Goal: Task Accomplishment & Management: Complete application form

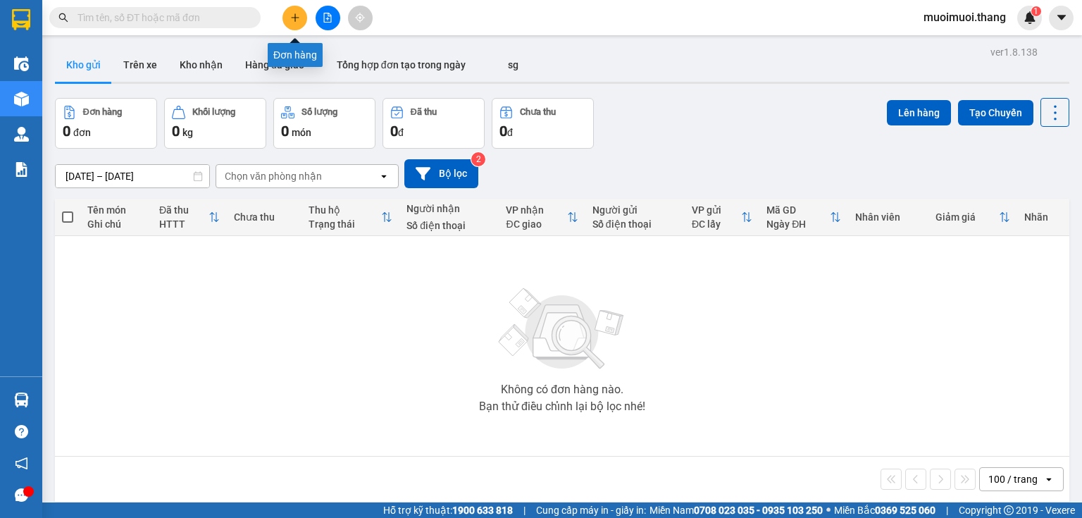
click at [297, 16] on icon "plus" at bounding box center [295, 18] width 10 height 10
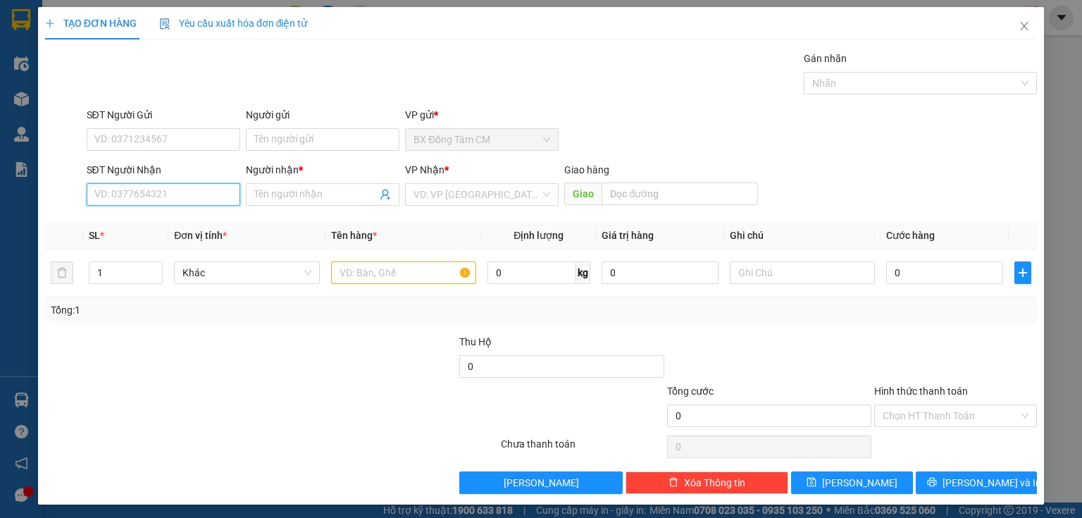
drag, startPoint x: 206, startPoint y: 200, endPoint x: 213, endPoint y: 113, distance: 87.6
click at [206, 199] on input "SĐT Người Nhận" at bounding box center [164, 194] width 154 height 23
type input "0931450801"
click at [201, 223] on div "0931450801 - HẠ" at bounding box center [161, 221] width 135 height 15
type input "HẠ"
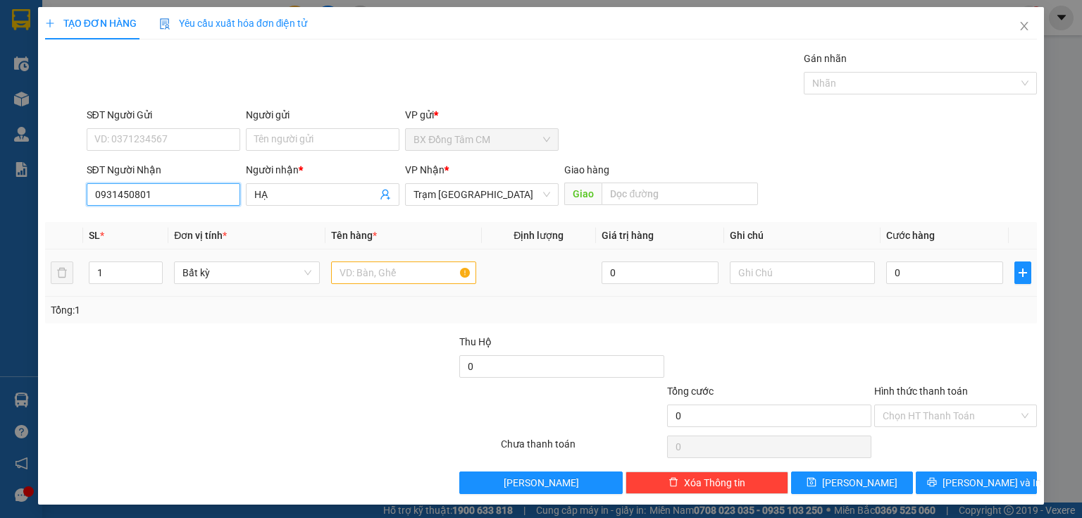
type input "0931450801"
click at [413, 275] on input "text" at bounding box center [403, 272] width 145 height 23
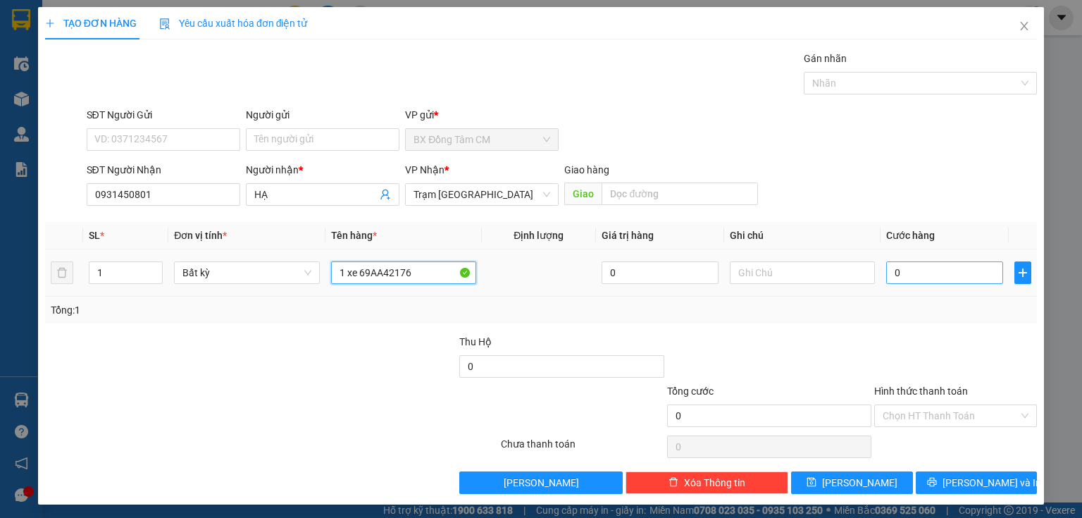
type input "1 xe 69AA42176"
click at [888, 273] on input "0" at bounding box center [944, 272] width 117 height 23
type input "4"
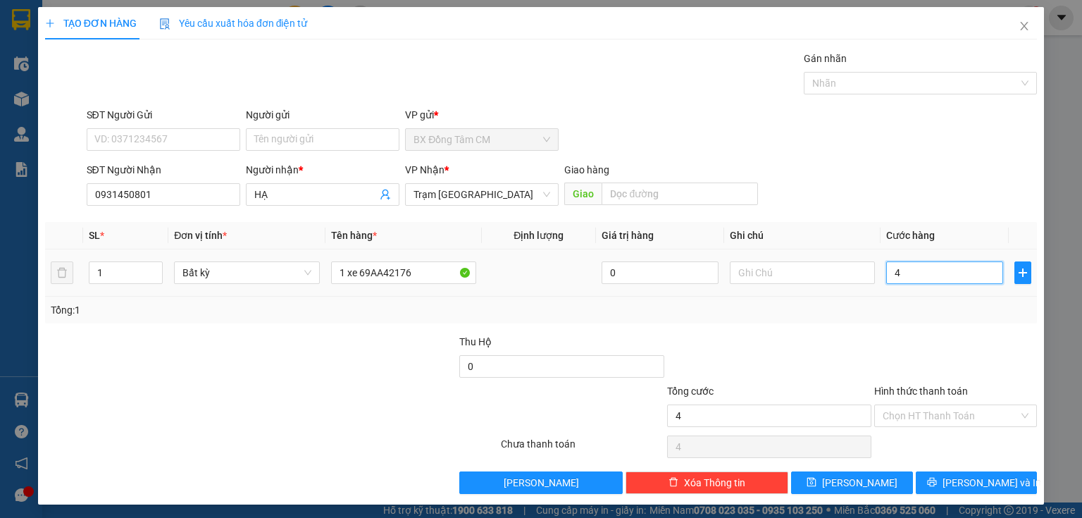
type input "40"
type input "400"
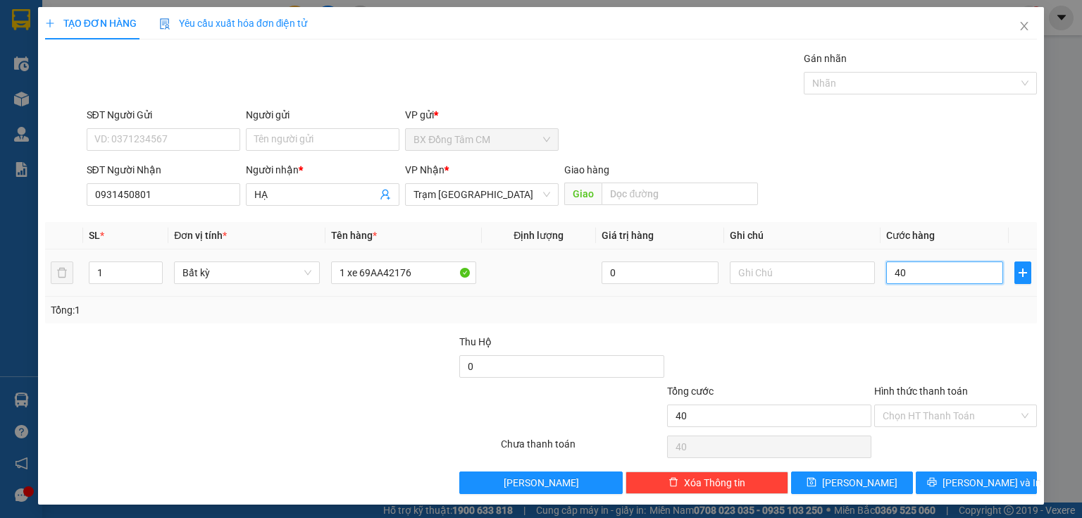
type input "400"
type input "4.000"
type input "40.000"
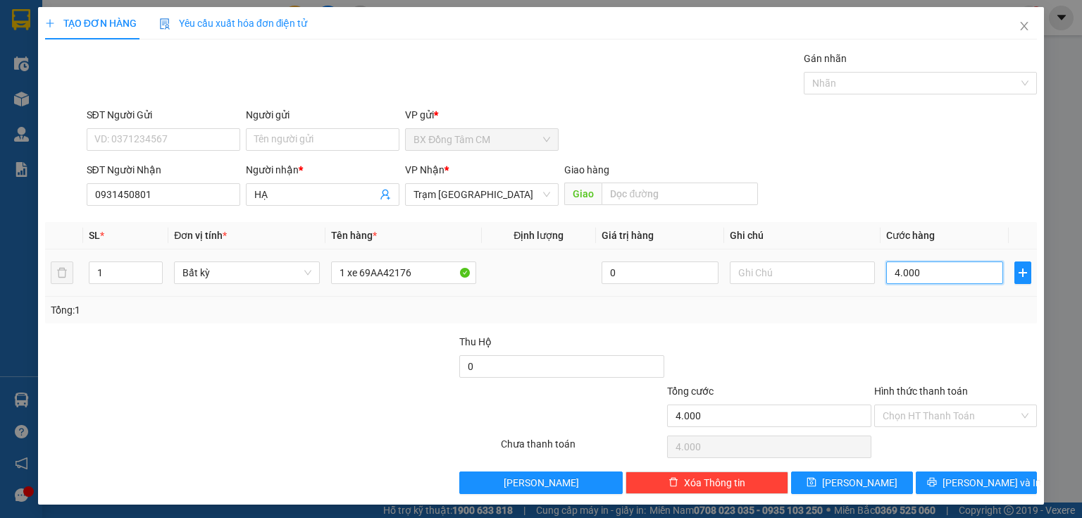
type input "40.000"
type input "400.000"
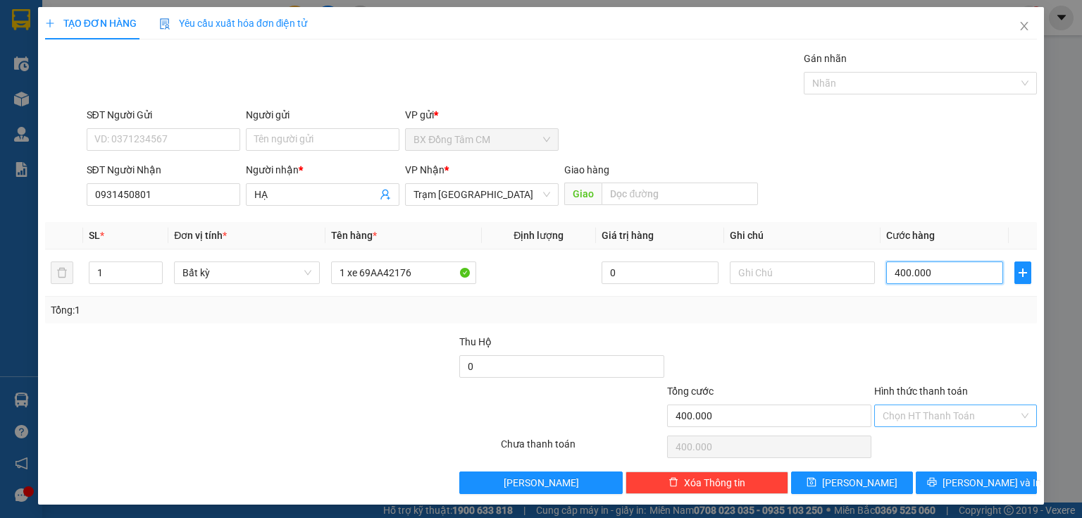
type input "400.000"
click at [900, 411] on input "Hình thức thanh toán" at bounding box center [951, 415] width 136 height 21
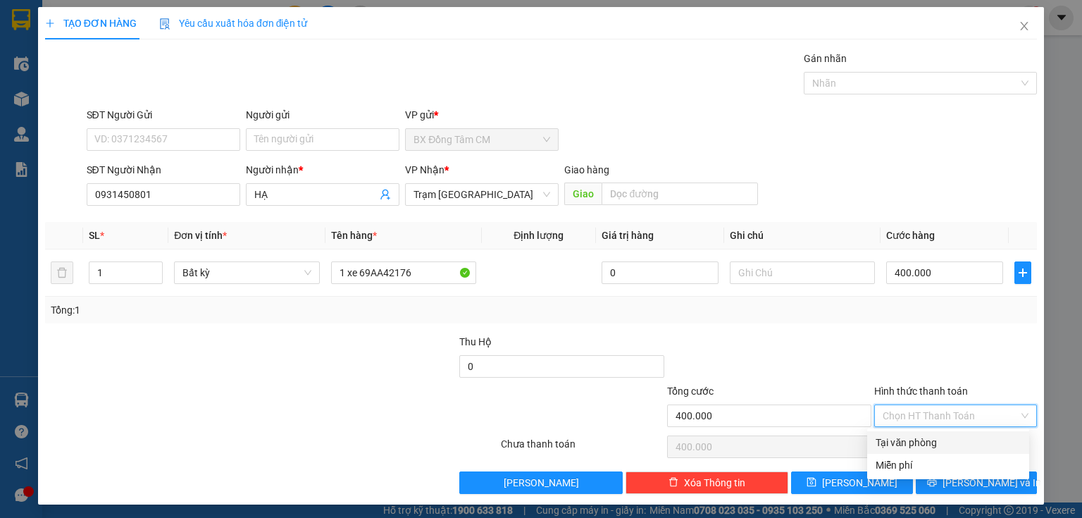
click at [912, 442] on div "Tại văn phòng" at bounding box center [948, 442] width 145 height 15
type input "0"
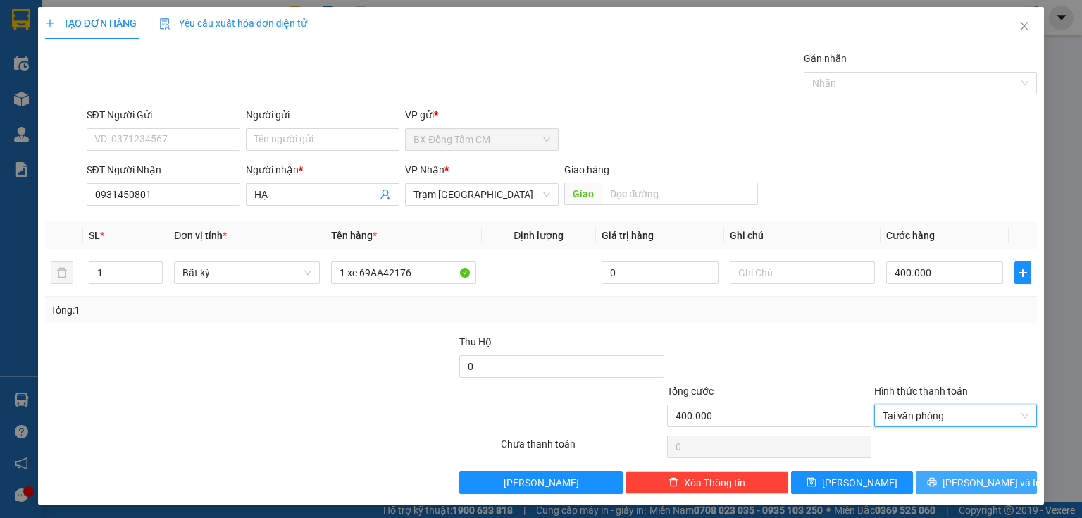
click at [938, 485] on button "[PERSON_NAME] và In" at bounding box center [977, 482] width 122 height 23
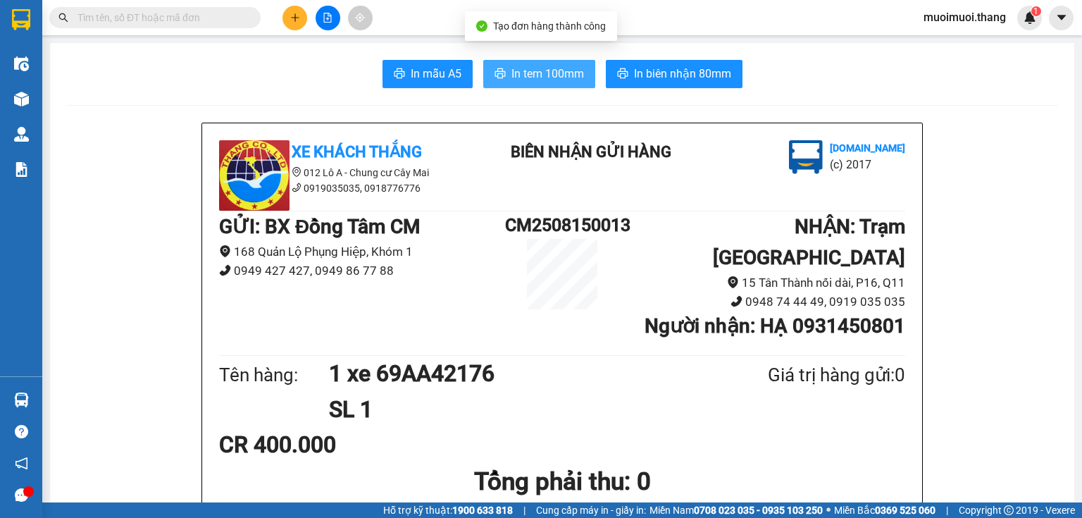
click at [531, 71] on span "In tem 100mm" at bounding box center [547, 74] width 73 height 18
click at [297, 3] on div "Kết quả [PERSON_NAME] ( 0 ) Bộ lọc No Data muoimuoi.thang 1" at bounding box center [541, 17] width 1082 height 35
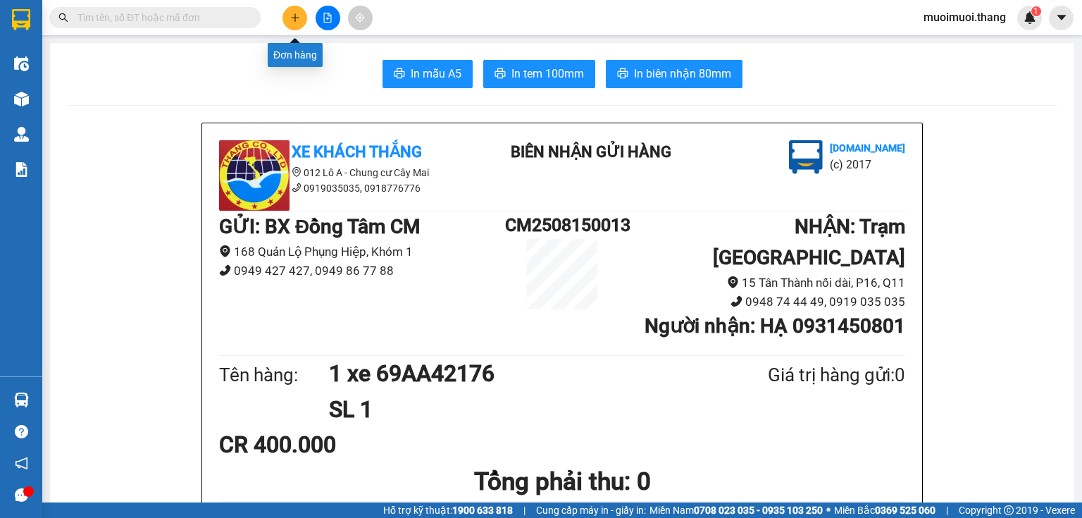
click at [295, 15] on icon "plus" at bounding box center [294, 17] width 1 height 8
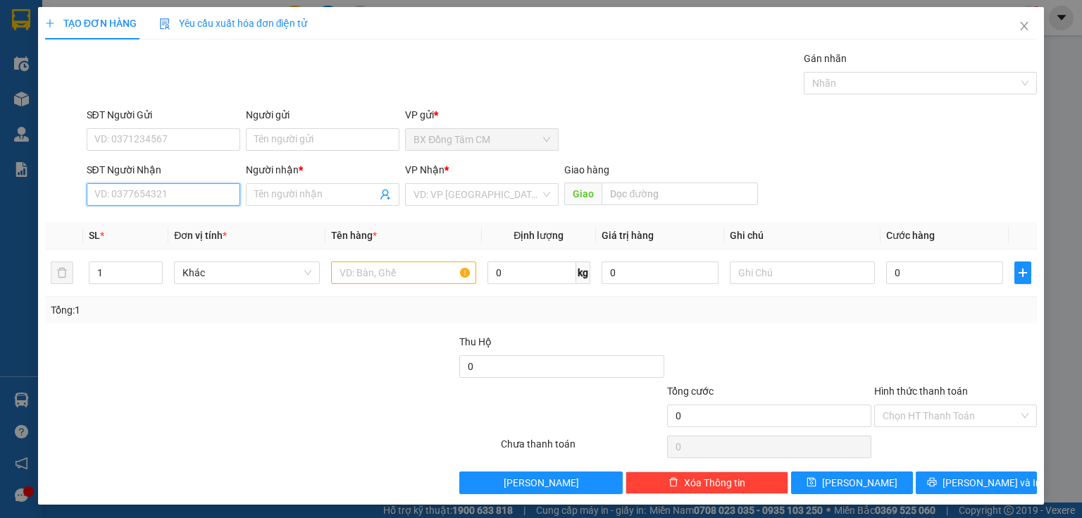
click at [208, 194] on input "SĐT Người Nhận" at bounding box center [164, 194] width 154 height 23
click at [189, 216] on div "0902835983 - SANG" at bounding box center [168, 221] width 149 height 15
type input "0902835983"
type input "SANG"
type input "BXMT"
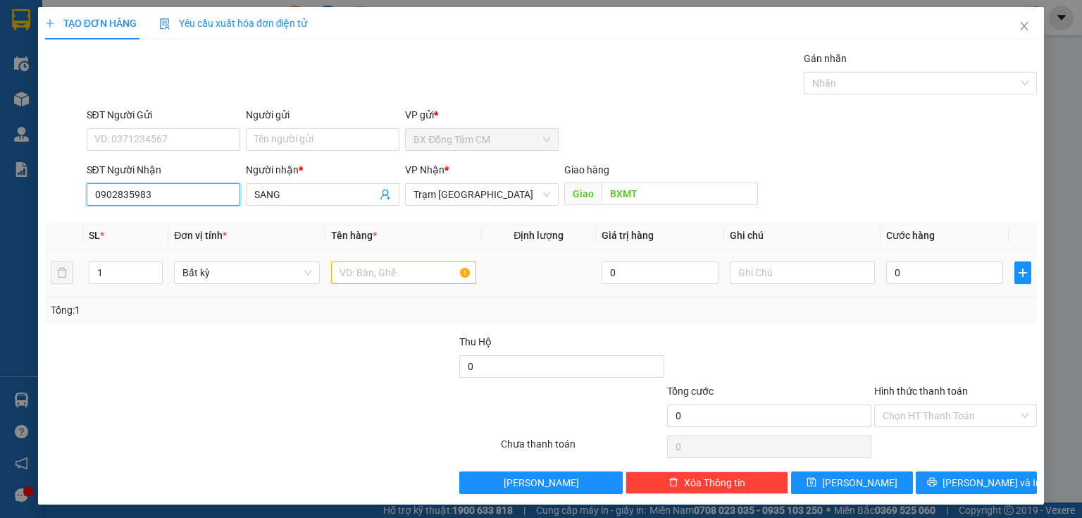
type input "0902835983"
click at [358, 275] on input "text" at bounding box center [403, 272] width 145 height 23
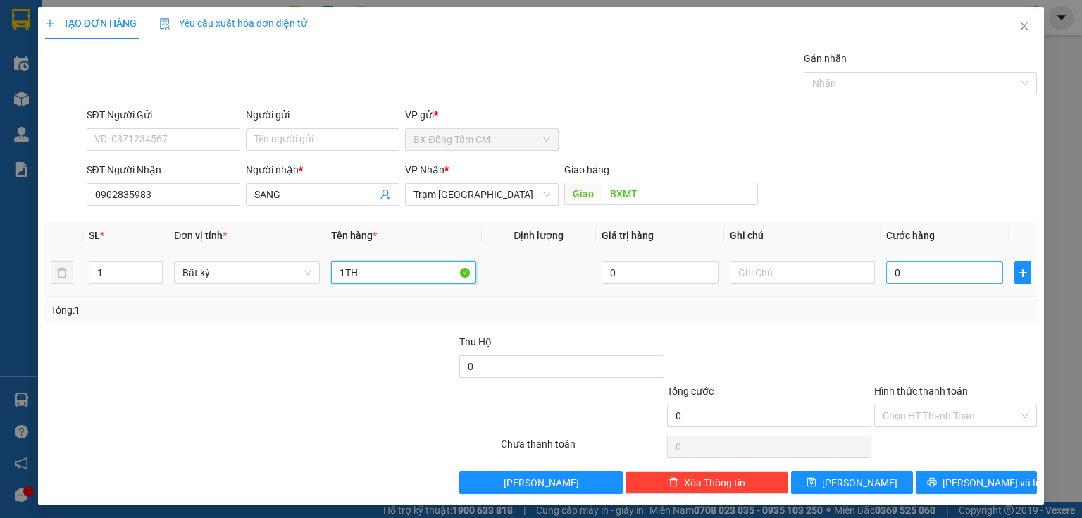
type input "1TH"
click at [969, 278] on input "0" at bounding box center [944, 272] width 117 height 23
type input "5"
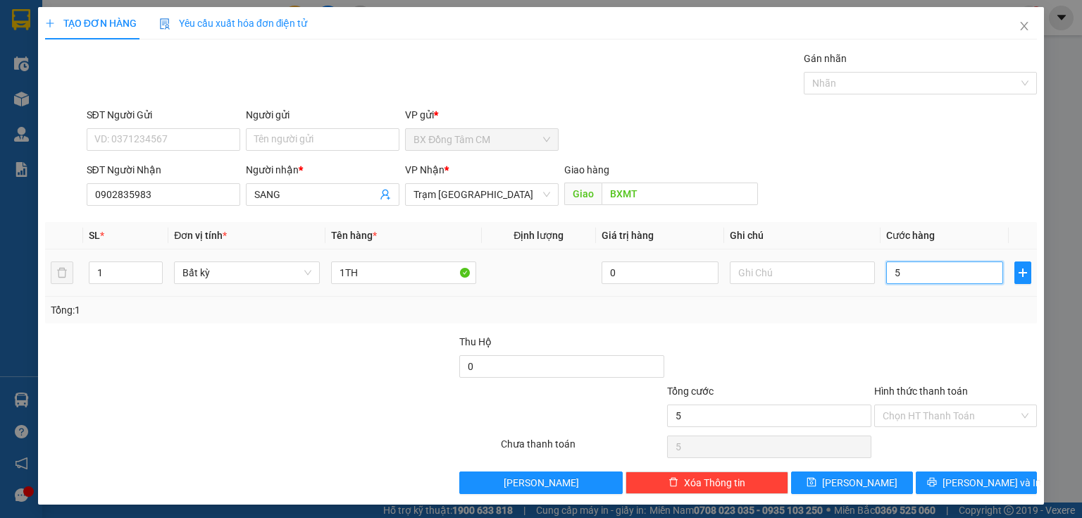
type input "50"
type input "500"
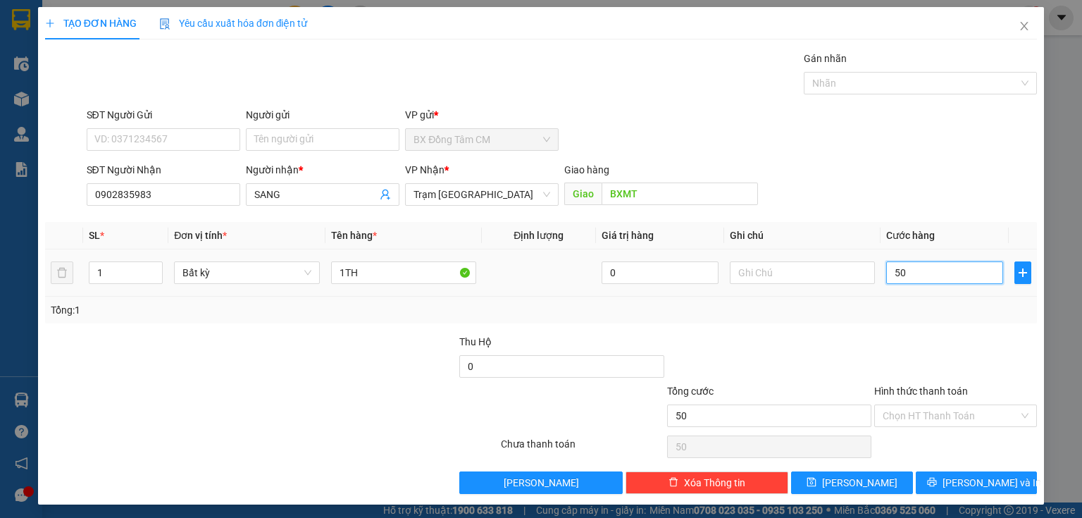
type input "500"
type input "5.000"
type input "50.000"
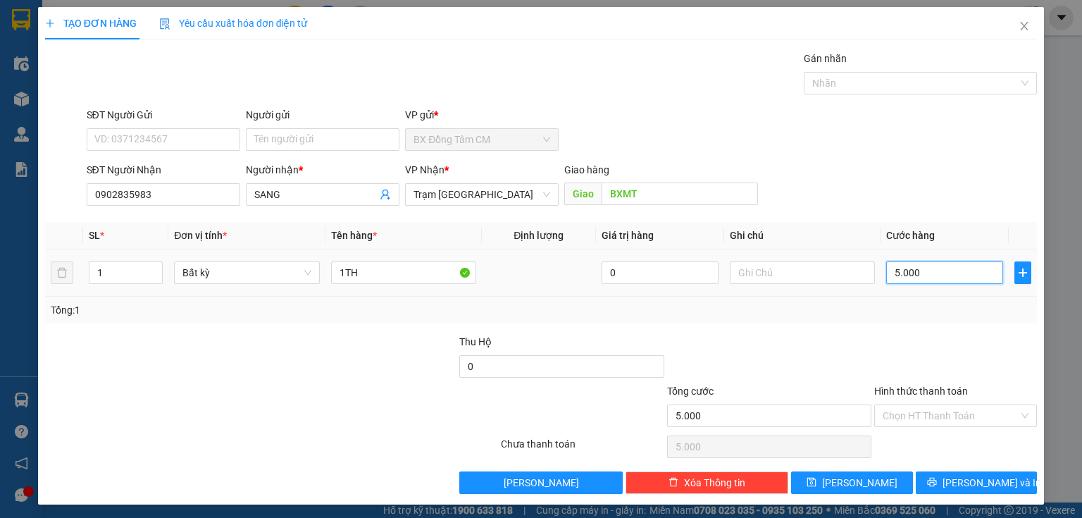
type input "50.000"
click at [933, 475] on button "[PERSON_NAME] và In" at bounding box center [977, 482] width 122 height 23
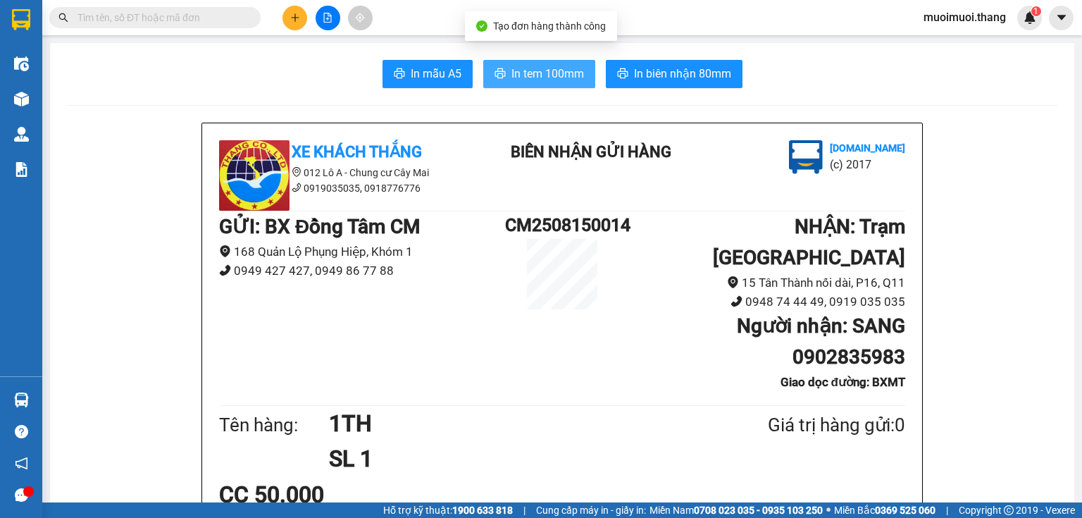
click at [511, 80] on span "In tem 100mm" at bounding box center [547, 74] width 73 height 18
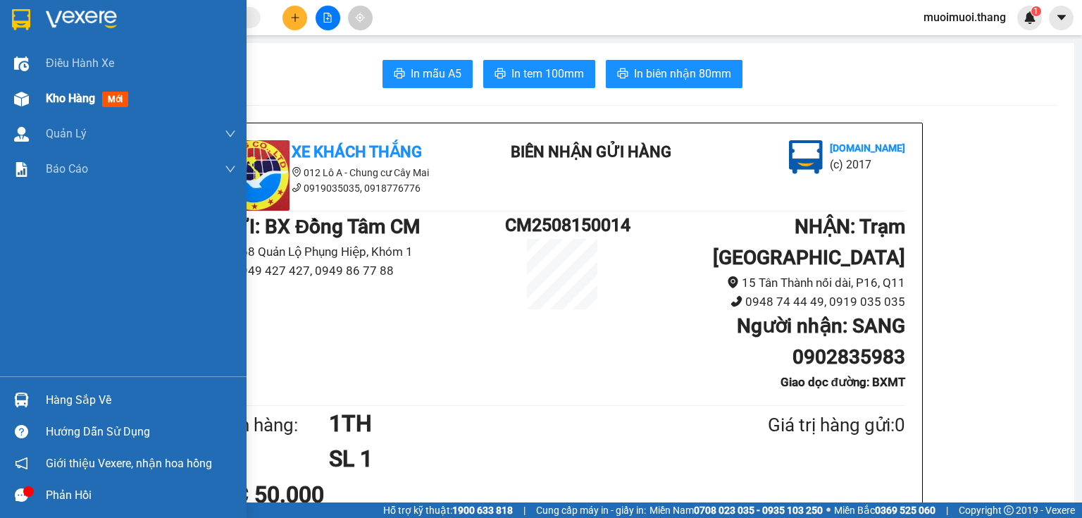
click at [51, 93] on span "Kho hàng" at bounding box center [70, 98] width 49 height 13
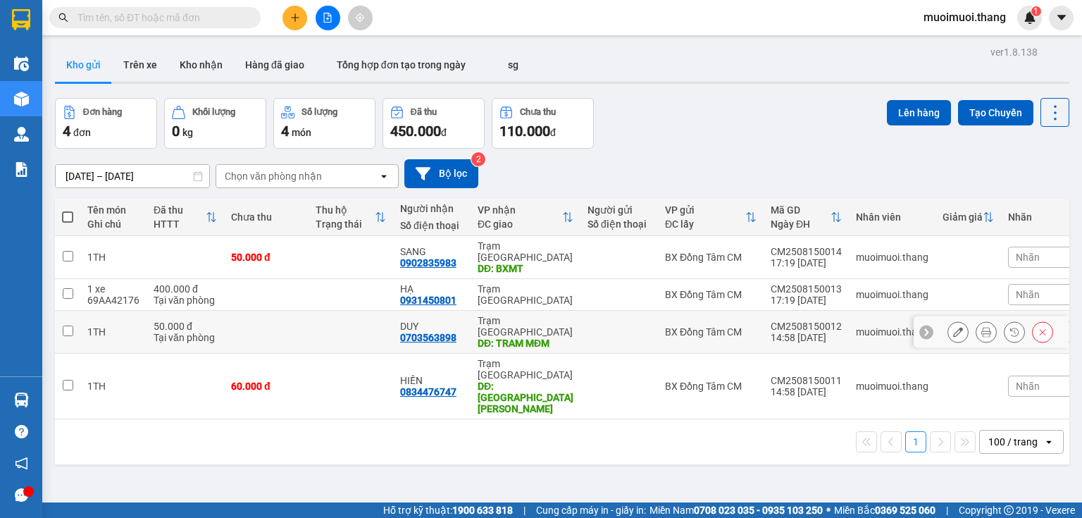
click at [981, 327] on icon at bounding box center [986, 332] width 10 height 10
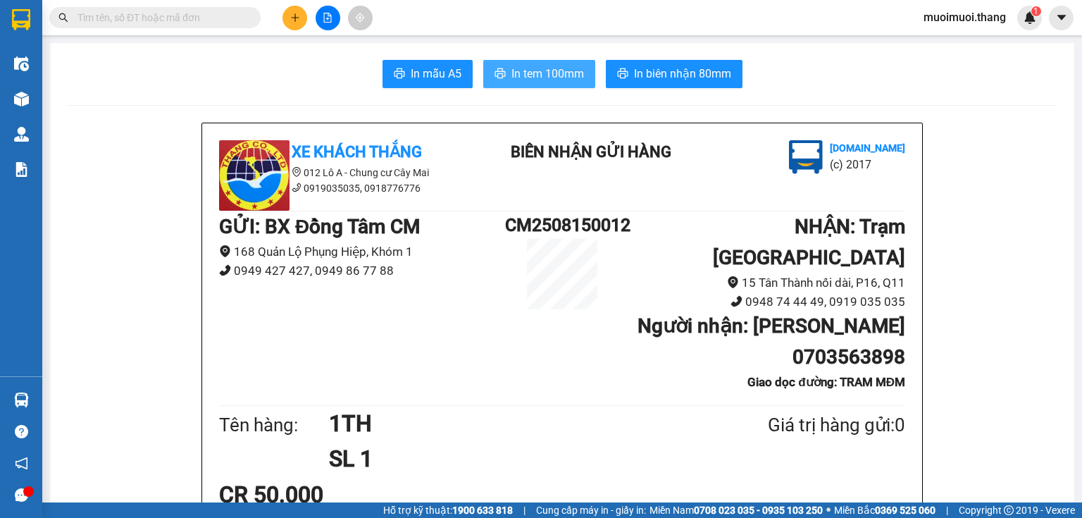
click at [561, 74] on span "In tem 100mm" at bounding box center [547, 74] width 73 height 18
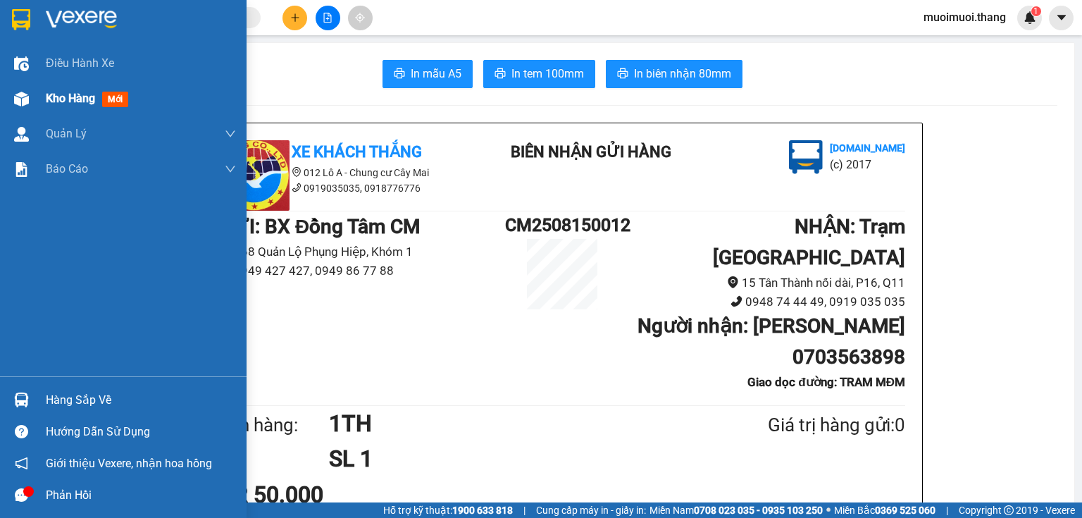
click at [52, 99] on span "Kho hàng" at bounding box center [70, 98] width 49 height 13
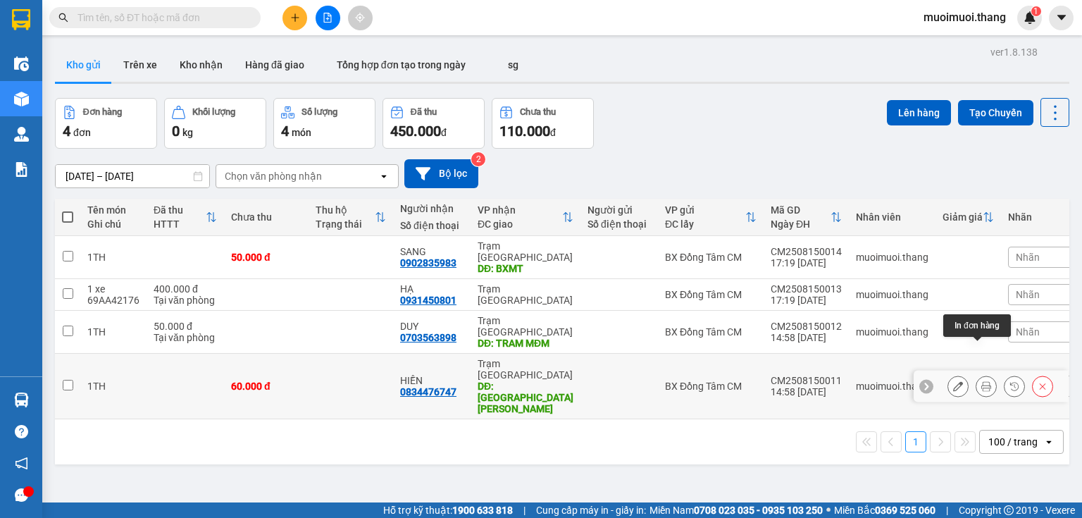
click at [981, 381] on icon at bounding box center [986, 386] width 10 height 10
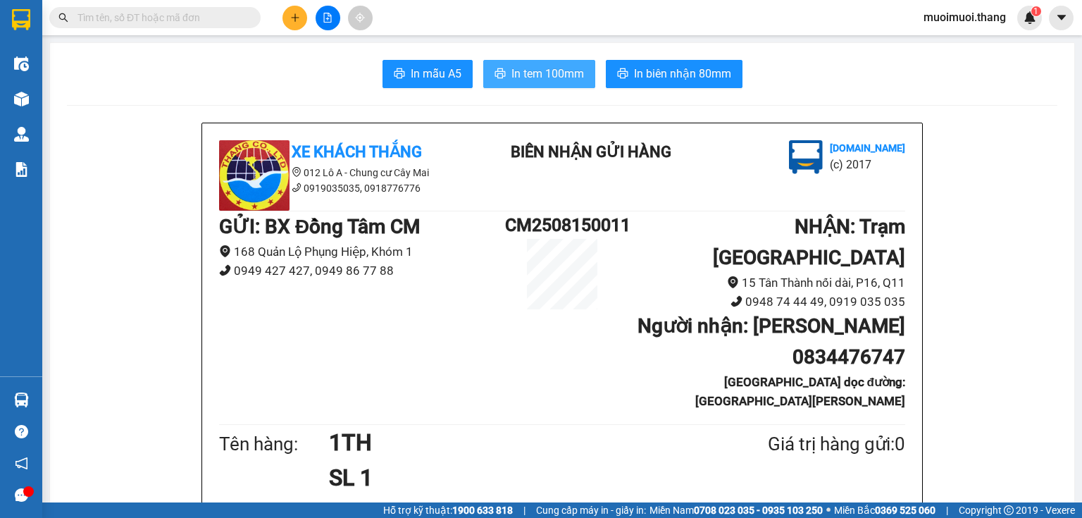
click at [499, 76] on icon "printer" at bounding box center [500, 73] width 11 height 11
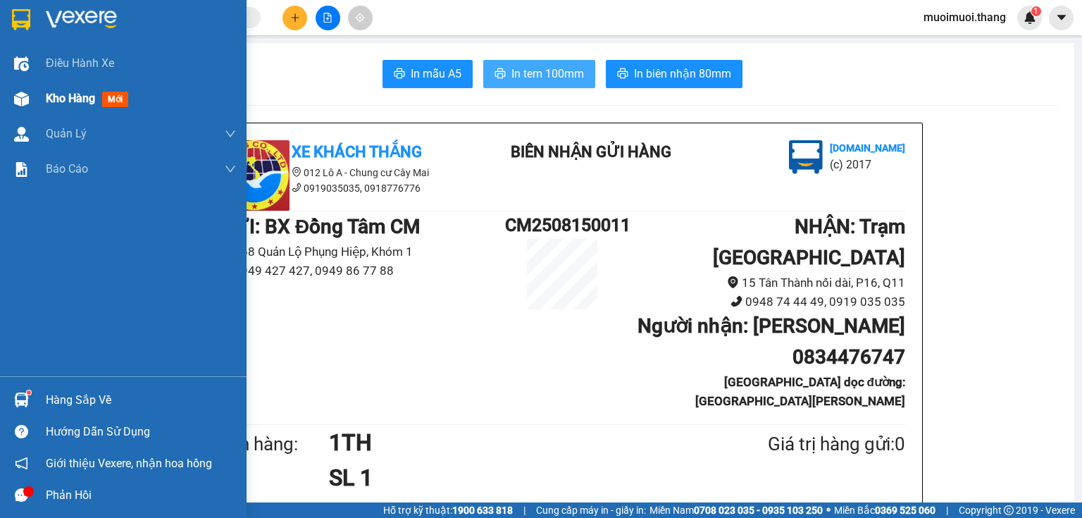
click at [58, 89] on div "Kho hàng mới" at bounding box center [141, 98] width 190 height 35
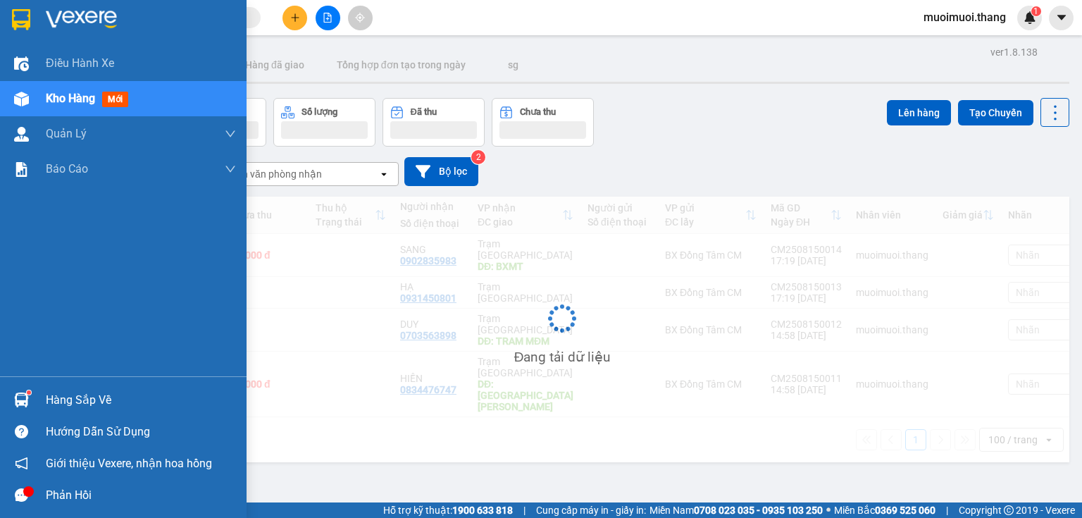
click at [59, 94] on span "Kho hàng" at bounding box center [70, 98] width 49 height 13
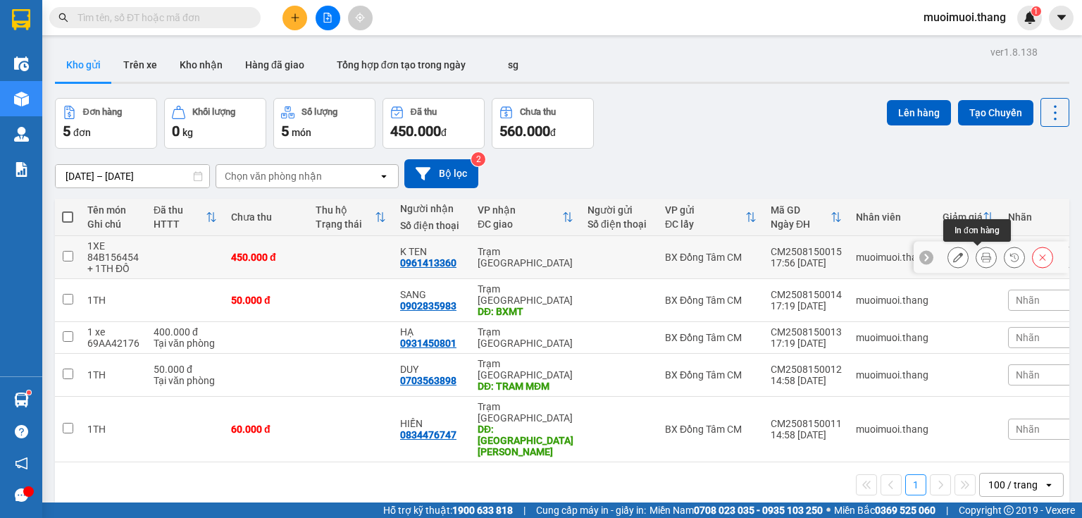
click at [981, 256] on icon at bounding box center [986, 257] width 10 height 10
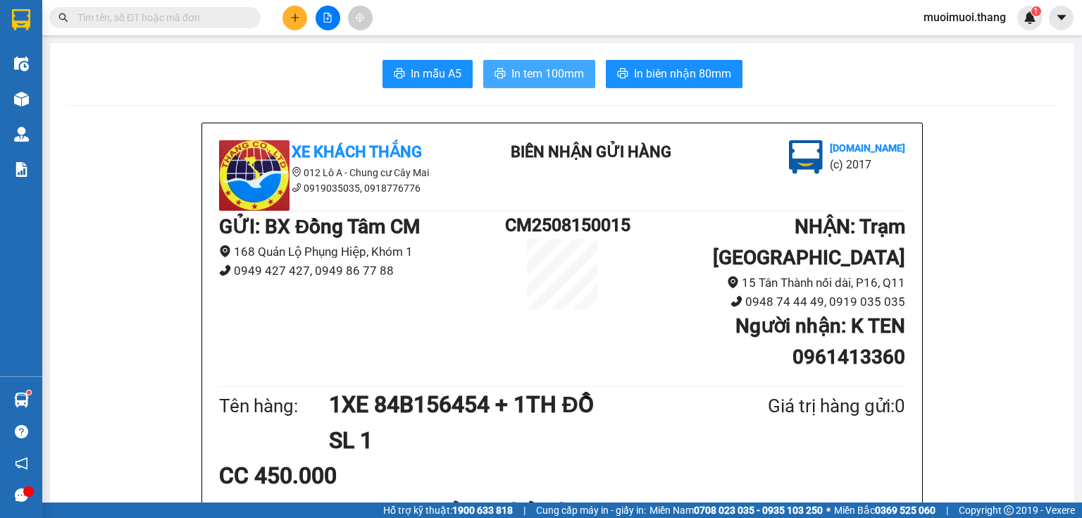
click at [542, 65] on span "In tem 100mm" at bounding box center [547, 74] width 73 height 18
